Goal: Task Accomplishment & Management: Complete application form

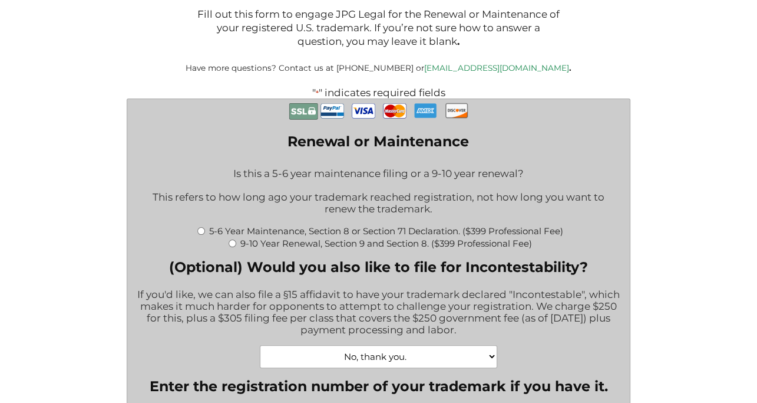
scroll to position [295, 0]
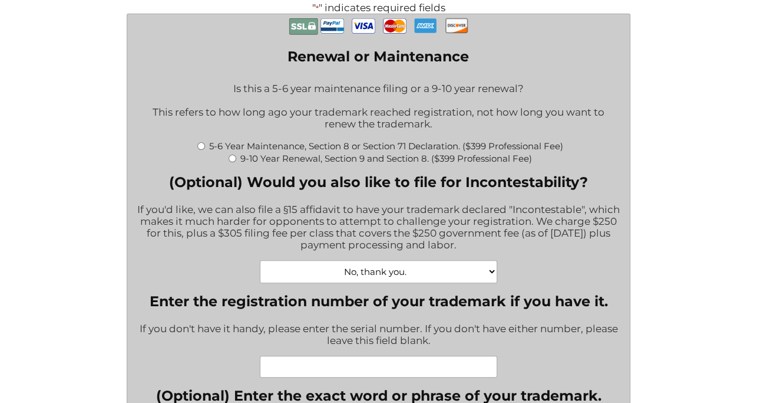
click at [198, 150] on input "5-6 Year Maintenance, Section 8 or Section 71 Declaration. ($399 Professional F…" at bounding box center [201, 146] width 8 height 8
radio input "true"
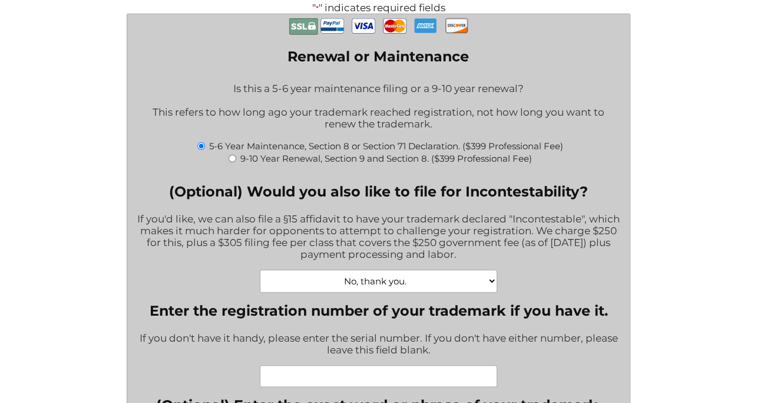
type input "$774.00"
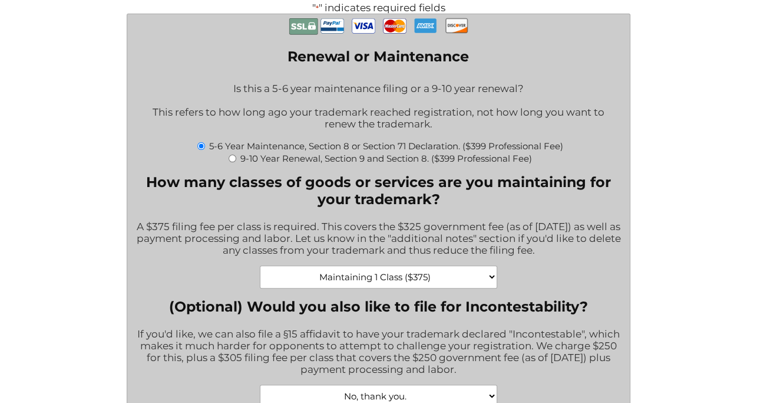
click at [490, 284] on select "Maintaining 1 Class ($375) Maintaining 2 Classes ($750) Maintaining 3 Classes (…" at bounding box center [379, 276] width 238 height 23
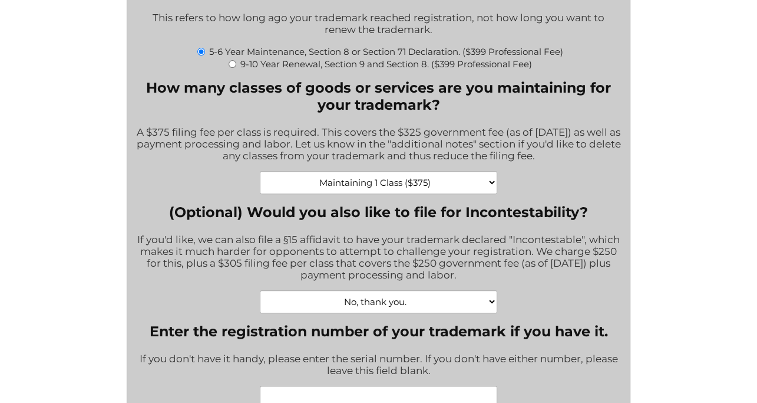
scroll to position [471, 0]
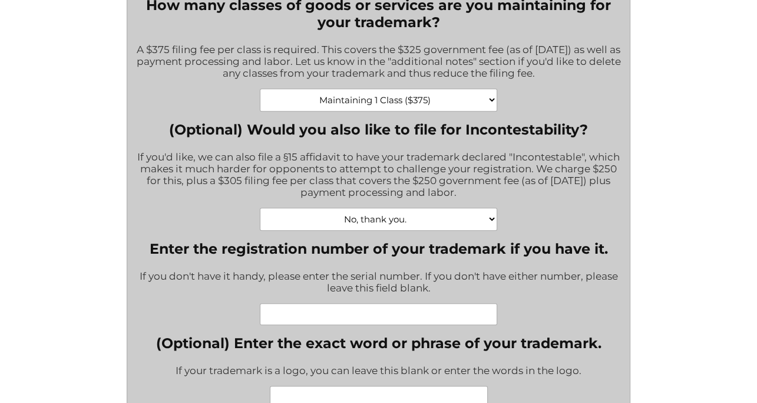
click at [493, 105] on select "Maintaining 1 Class ($375) Maintaining 2 Classes ($750) Maintaining 3 Classes (…" at bounding box center [379, 99] width 238 height 23
click at [519, 96] on div "Maintaining 1 Class ($375) Maintaining 2 Classes ($750) Maintaining 3 Classes (…" at bounding box center [379, 99] width 486 height 23
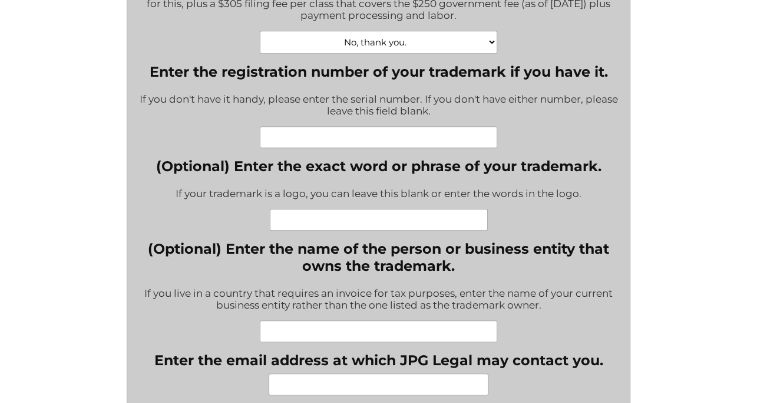
scroll to position [648, 0]
click at [445, 228] on input "(Optional) Enter the exact word or phrase of your trademark." at bounding box center [379, 220] width 218 height 22
paste input "88680633"
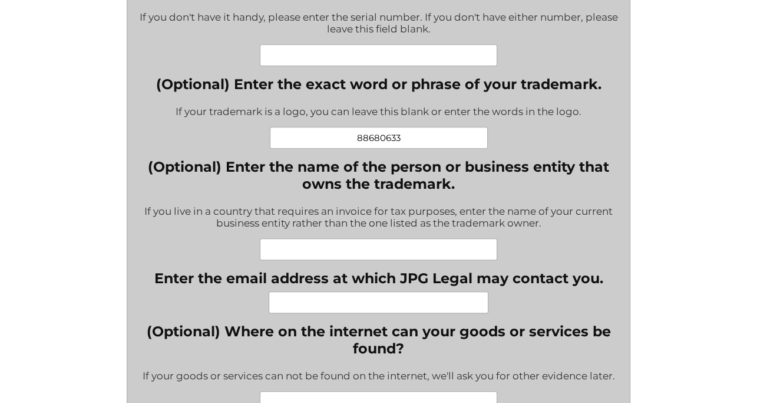
scroll to position [766, 0]
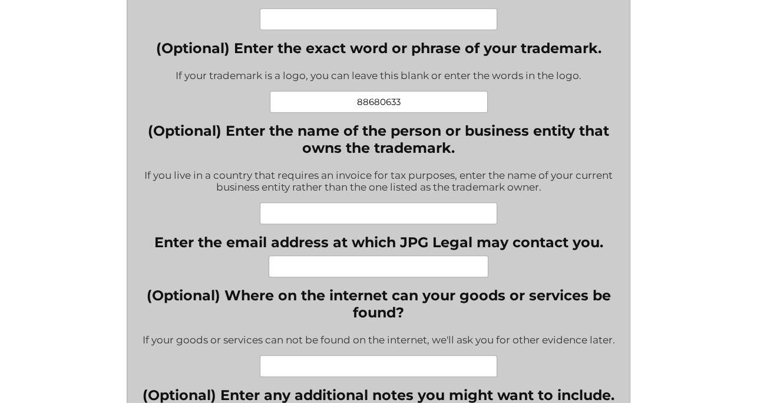
type input "88680633"
click at [322, 218] on input "(Optional) Enter the name of the person or business entity that owns the tradem…" at bounding box center [379, 213] width 238 height 22
type input "WP Semantix Ltd."
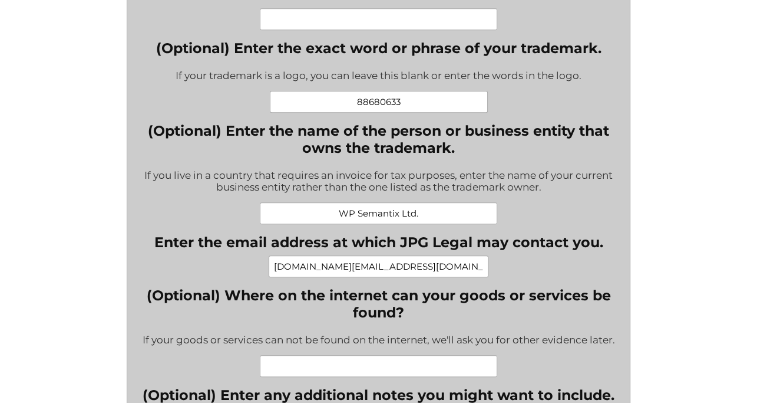
drag, startPoint x: 461, startPoint y: 278, endPoint x: 292, endPoint y: 276, distance: 168.6
click at [292, 276] on input "[DOMAIN_NAME][EMAIL_ADDRESS][DOMAIN_NAME]" at bounding box center [379, 266] width 220 height 22
type input "[PERSON_NAME][EMAIL_ADDRESS]"
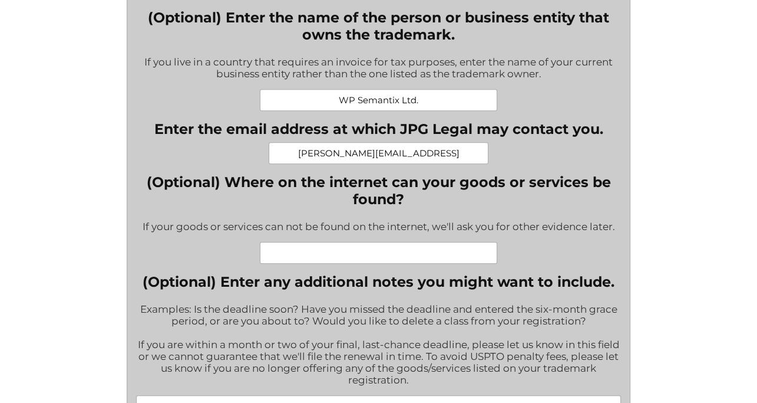
scroll to position [884, 0]
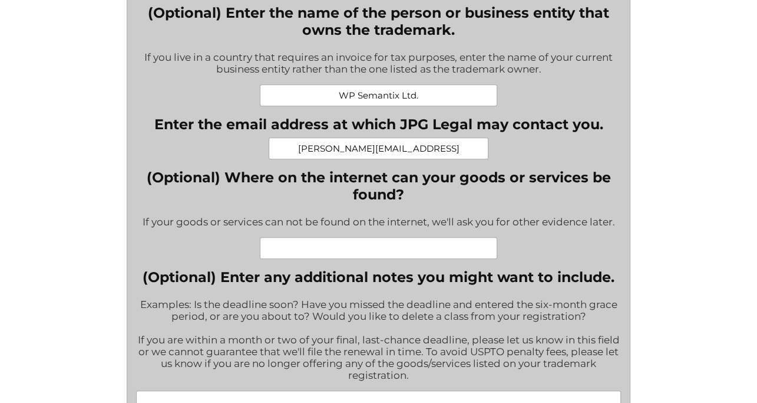
click at [350, 256] on input "(Optional) Where on the internet can your goods or services be found?" at bounding box center [379, 248] width 238 height 22
paste input "[URL]"
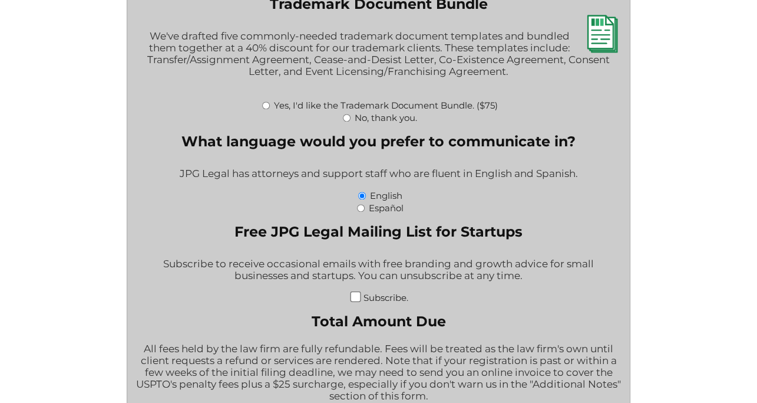
scroll to position [1414, 0]
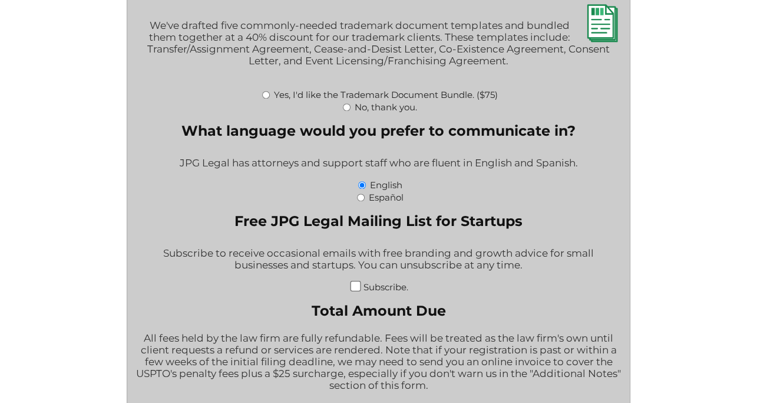
type input "[URL]"
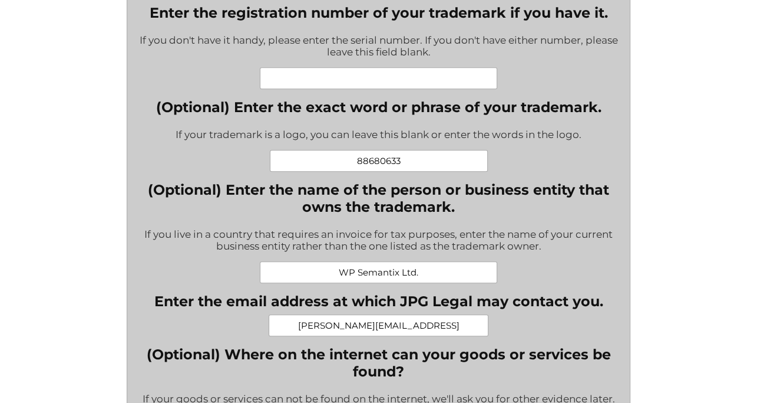
scroll to position [648, 0]
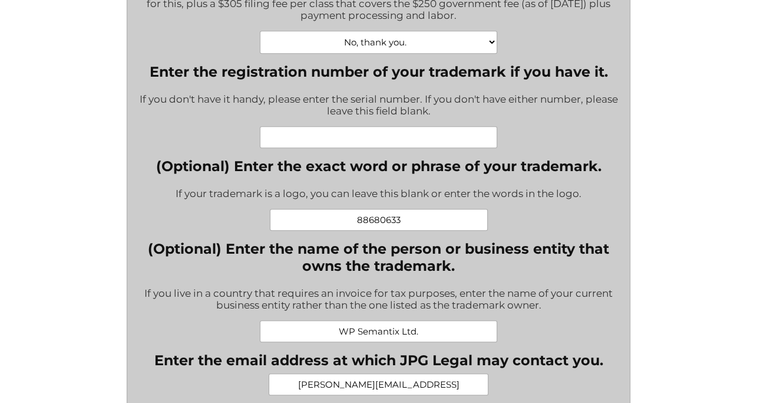
click at [379, 227] on input "88680633" at bounding box center [379, 220] width 218 height 22
click at [383, 148] on input "Enter the registration number of your trademark if you have it." at bounding box center [379, 137] width 238 height 22
paste input "88680633"
type input "88680633"
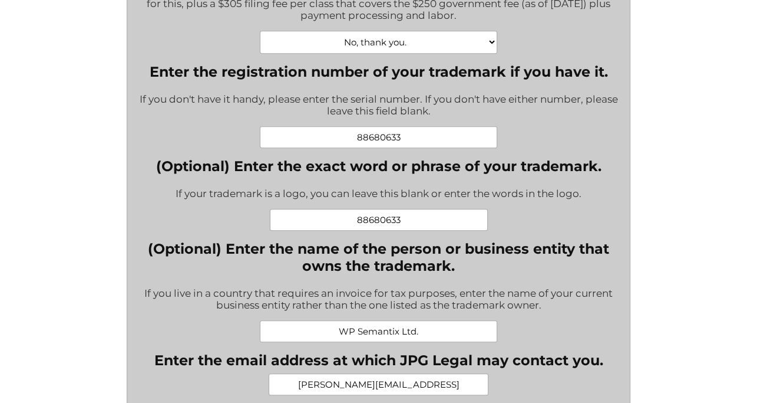
click at [376, 223] on input "88680633" at bounding box center [379, 220] width 218 height 22
type input "timbr"
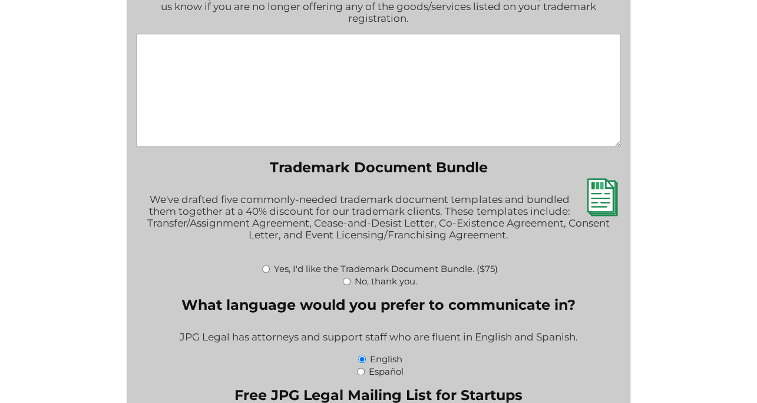
scroll to position [1297, 0]
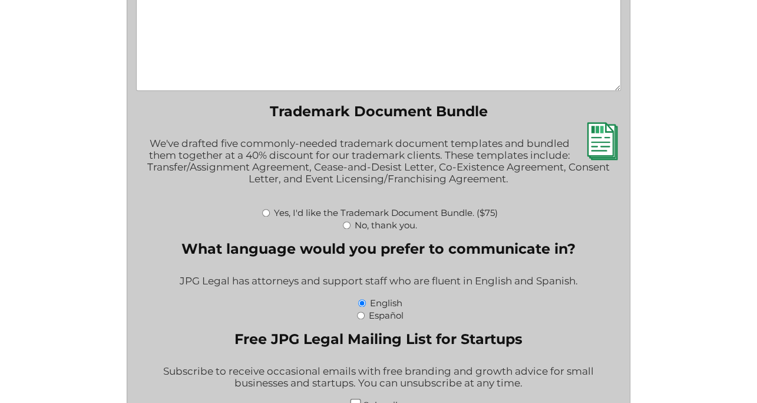
click at [347, 229] on input "No, thank you." at bounding box center [347, 225] width 8 height 8
radio input "true"
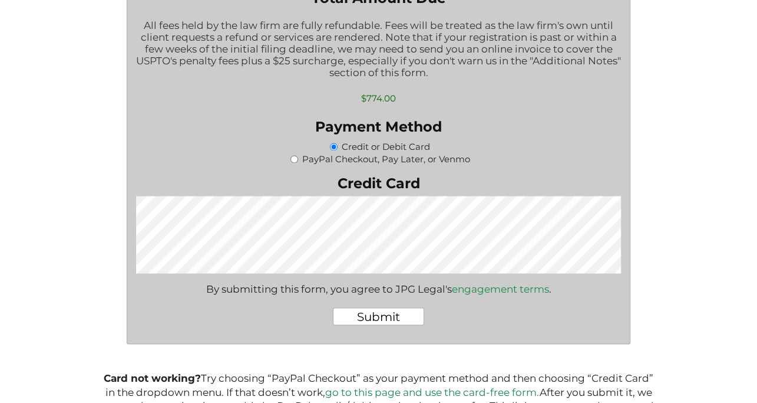
scroll to position [1701, 0]
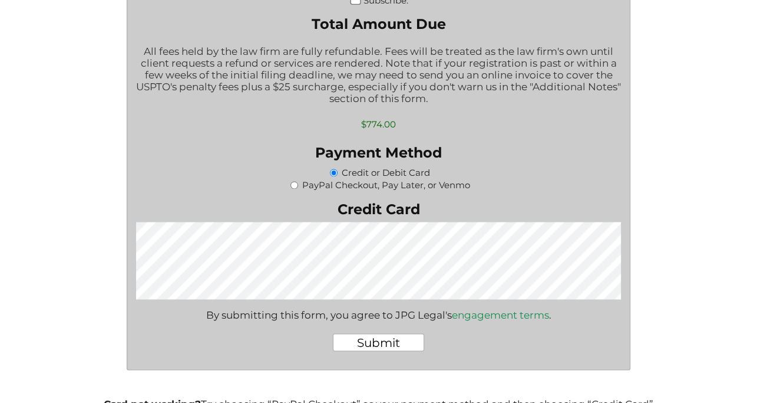
click at [295, 189] on input "PayPal Checkout, Pay Later, or Venmo" at bounding box center [295, 185] width 8 height 8
radio input "true"
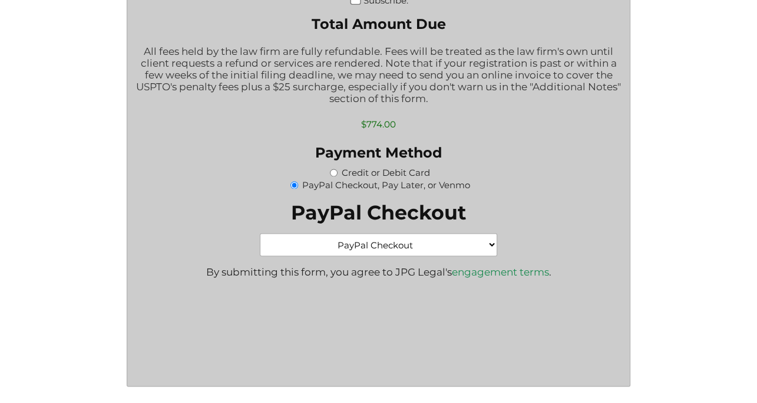
scroll to position [0, 0]
click at [455, 256] on select "PayPal Checkout Credit Card" at bounding box center [379, 244] width 238 height 23
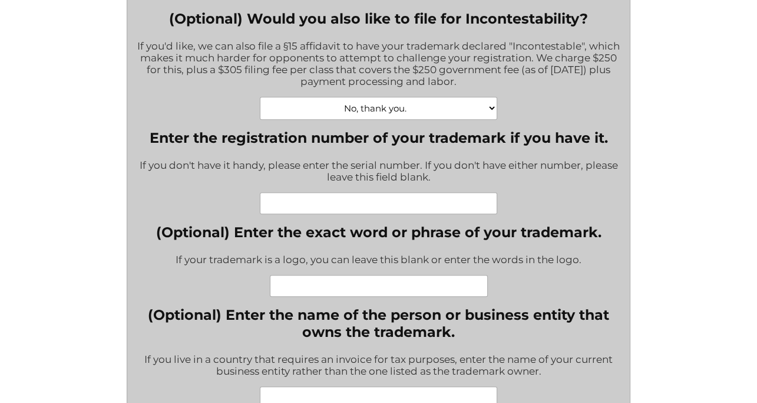
scroll to position [471, 0]
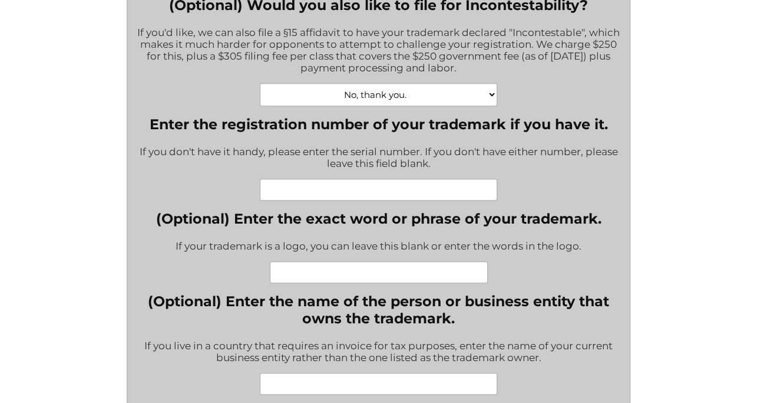
click at [355, 200] on input "Enter the registration number of your trademark if you have it." at bounding box center [379, 190] width 238 height 22
paste input "88680625"
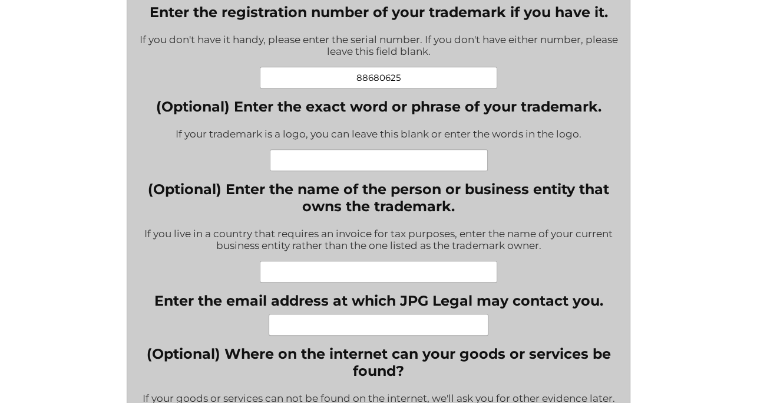
scroll to position [589, 0]
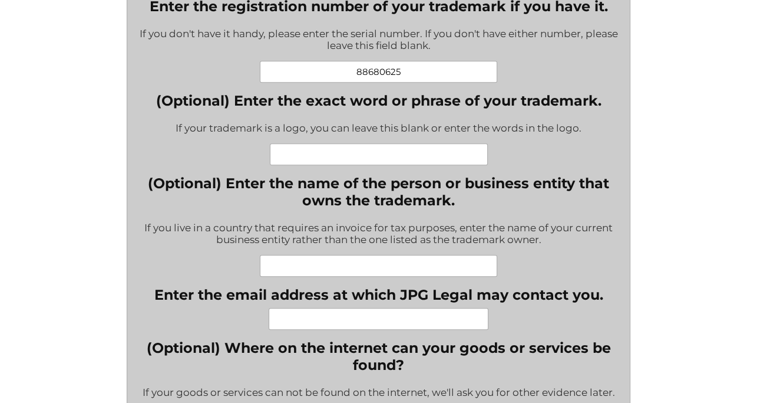
type input "88680625"
click at [380, 271] on input "(Optional) Enter the name of the person or business entity that owns the tradem…" at bounding box center [379, 266] width 238 height 22
type input "WP Semantix Ltd."
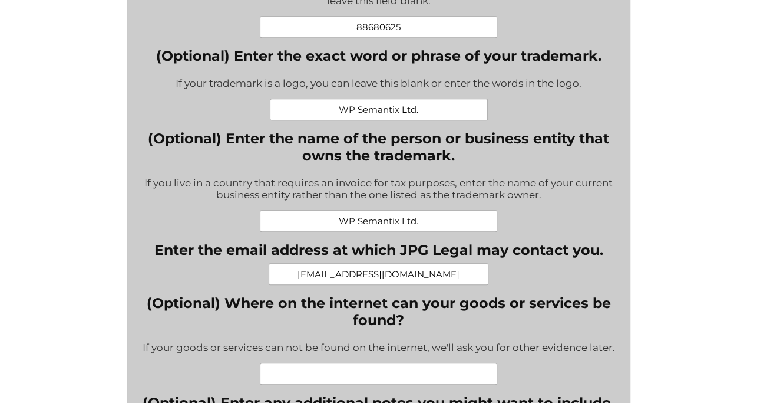
scroll to position [707, 0]
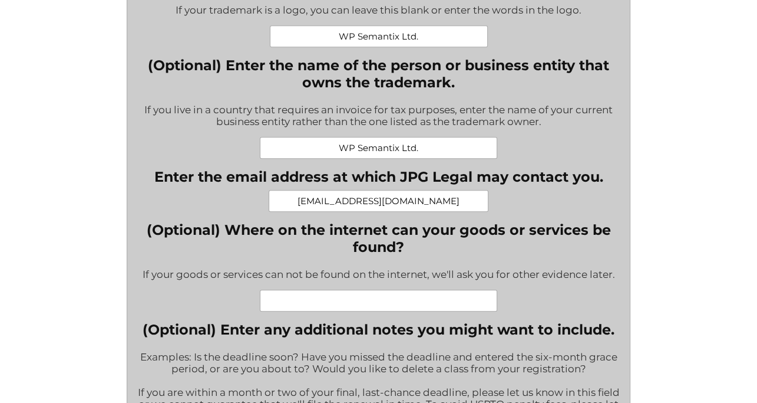
drag, startPoint x: 436, startPoint y: 205, endPoint x: 263, endPoint y: 198, distance: 172.8
click at [263, 198] on div "[EMAIL_ADDRESS][DOMAIN_NAME]" at bounding box center [378, 201] width 449 height 22
type input "[PERSON_NAME][EMAIL_ADDRESS]"
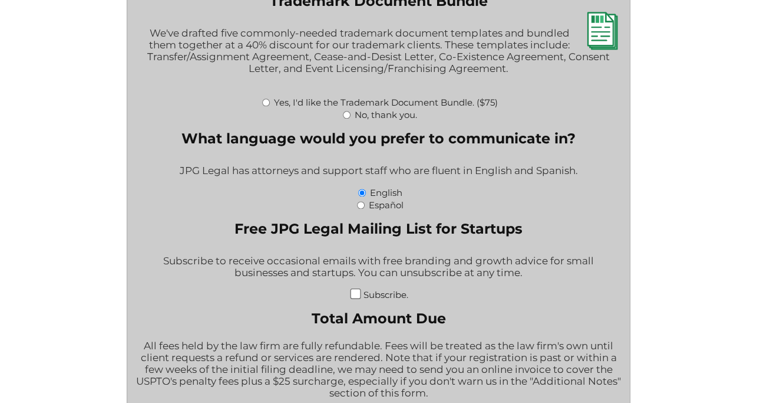
scroll to position [1297, 0]
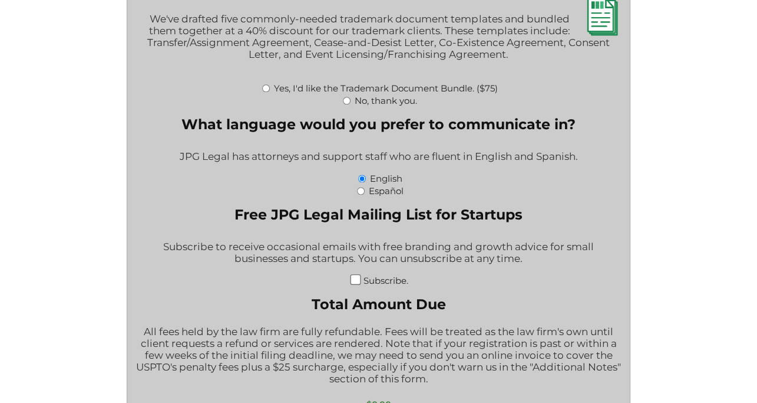
click at [348, 104] on input "No, thank you." at bounding box center [347, 101] width 8 height 8
radio input "true"
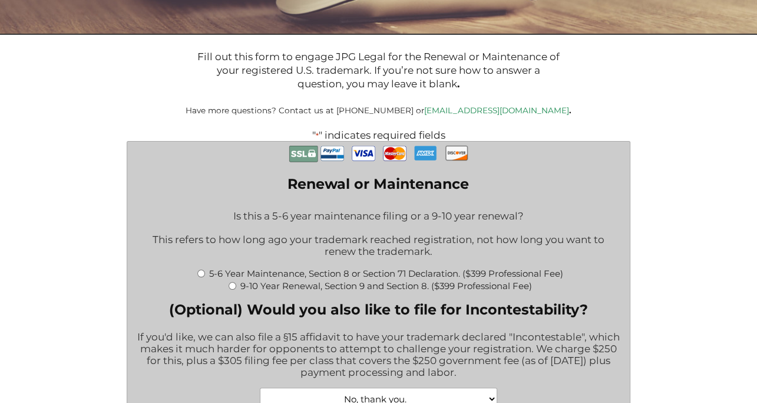
scroll to position [236, 0]
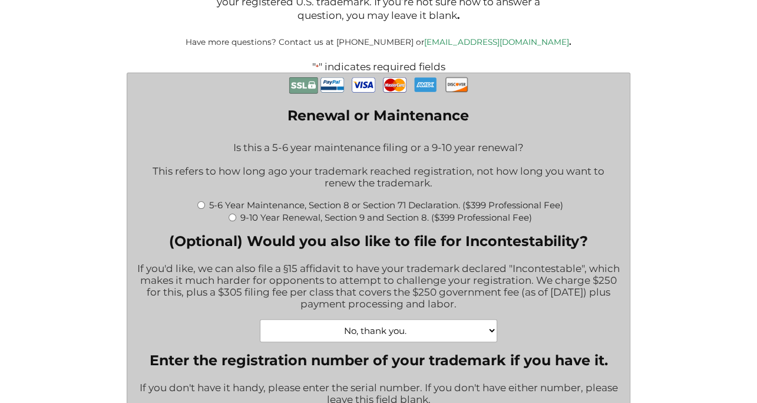
click at [200, 209] on input "5-6 Year Maintenance, Section 8 or Section 71 Declaration. ($399 Professional F…" at bounding box center [201, 205] width 8 height 8
radio input "true"
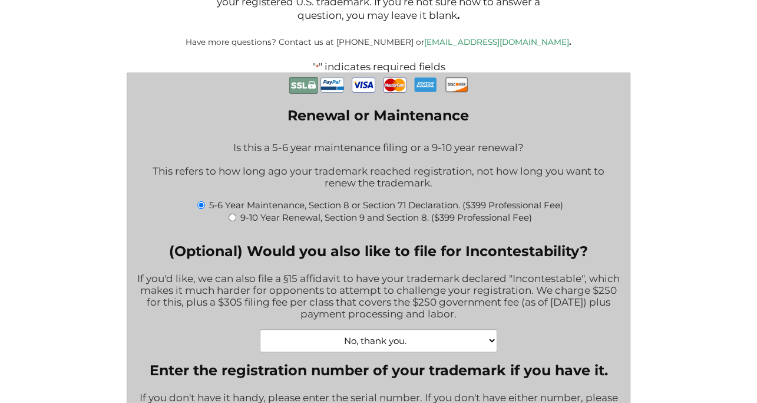
type input "$774.00"
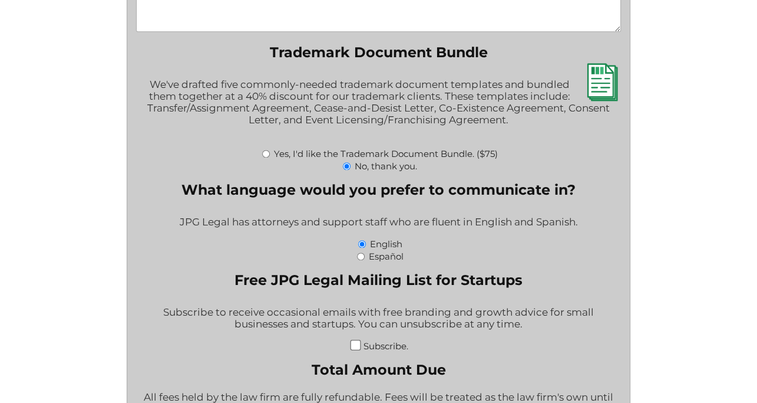
scroll to position [1650, 0]
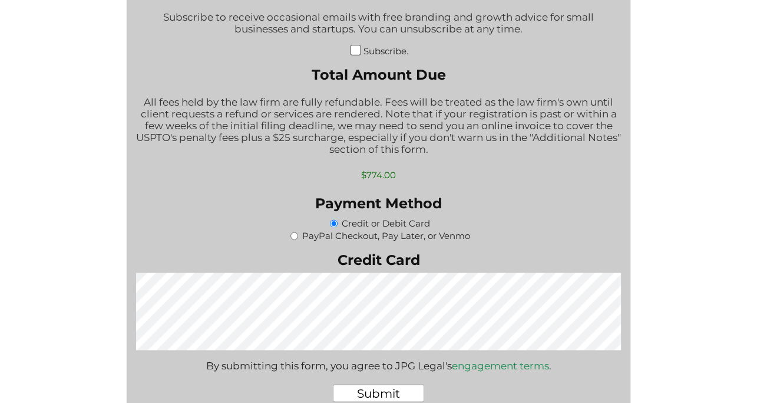
click at [324, 241] on label "PayPal Checkout, Pay Later, or Venmo" at bounding box center [386, 235] width 168 height 11
click at [298, 239] on input "PayPal Checkout, Pay Later, or Venmo" at bounding box center [295, 236] width 8 height 8
radio input "true"
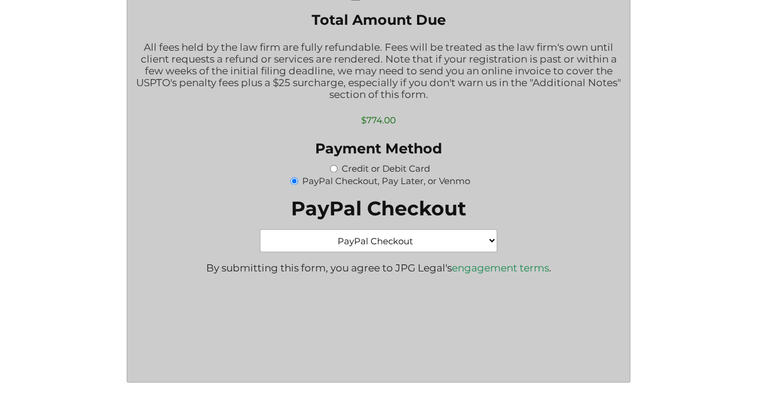
scroll to position [1768, 0]
